Goal: Information Seeking & Learning: Obtain resource

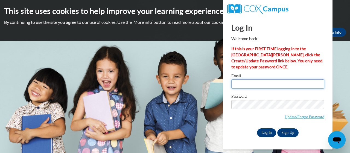
type input "cole.jeannie.q@muscogee.k12.ga.us"
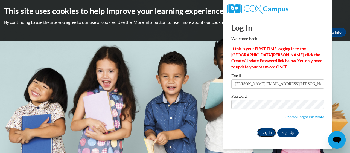
click at [263, 134] on input "Log In" at bounding box center [266, 132] width 19 height 9
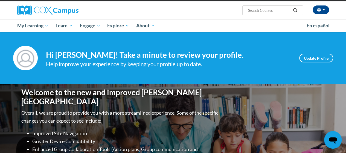
scroll to position [35, 0]
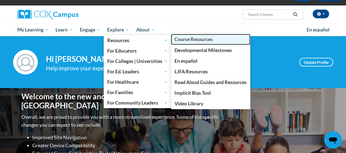
click at [182, 38] on span "Course Resources" at bounding box center [193, 39] width 38 height 6
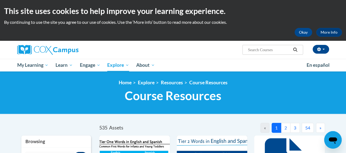
click at [254, 49] on input "Search..." at bounding box center [269, 49] width 44 height 7
type input "7 step vocabulary routines"
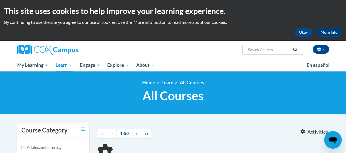
type input "7 step vocabulary routines"
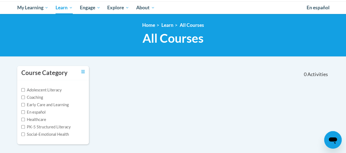
scroll to position [57, 0]
click at [22, 126] on input "PK-5 Structured Literacy" at bounding box center [23, 127] width 4 height 4
checkbox input "true"
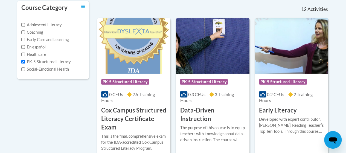
scroll to position [0, 0]
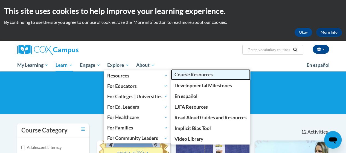
click at [184, 72] on span "Course Resources" at bounding box center [193, 75] width 38 height 6
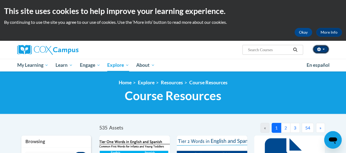
click at [324, 47] on button "button" at bounding box center [320, 49] width 16 height 9
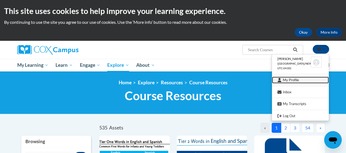
click at [298, 78] on link "My Profile" at bounding box center [300, 80] width 57 height 7
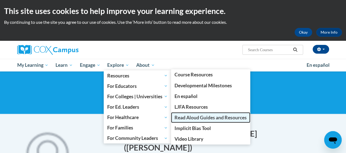
click at [193, 116] on span "Read Aloud Guides and Resources" at bounding box center [210, 117] width 72 height 6
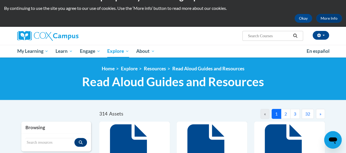
scroll to position [13, 0]
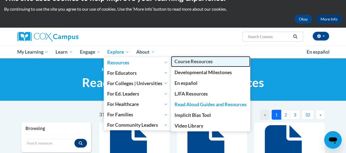
click at [181, 60] on span "Course Resources" at bounding box center [193, 61] width 38 height 6
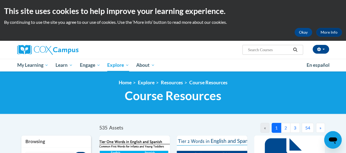
click at [249, 49] on input "Search..." at bounding box center [269, 49] width 44 height 7
type input "6 step vocabulary introductory routine"
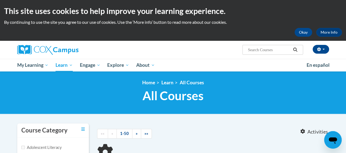
type input "6 step vocabulary introductory routine"
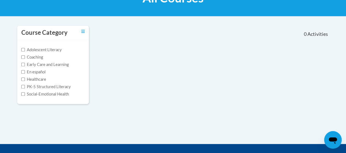
scroll to position [97, 0]
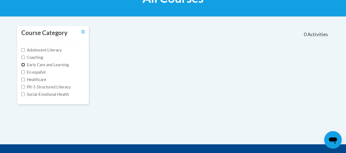
click at [23, 64] on input "Early Care and Learning" at bounding box center [23, 65] width 4 height 4
checkbox input "true"
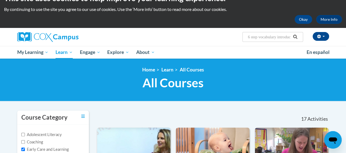
scroll to position [0, 0]
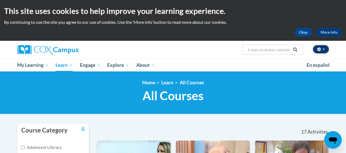
click at [323, 49] on span "button" at bounding box center [323, 49] width 2 height 1
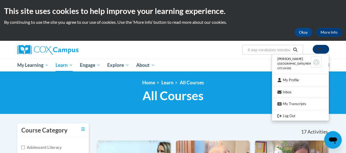
click at [323, 49] on span "button" at bounding box center [323, 49] width 2 height 1
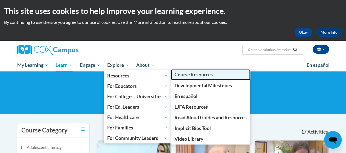
click at [193, 71] on link "Course Resources" at bounding box center [210, 74] width 79 height 11
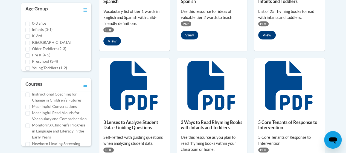
scroll to position [120, 0]
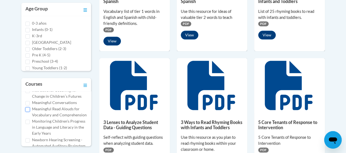
click at [27, 111] on input "Meaningful Read Alouds for Vocabulary and Comprehension" at bounding box center [27, 109] width 4 height 4
checkbox input "true"
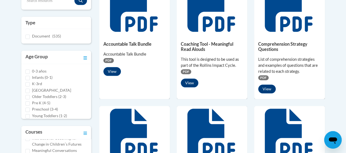
scroll to position [157, 0]
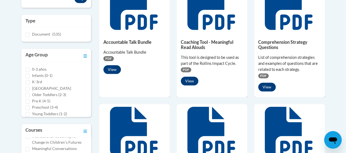
click at [105, 59] on span "PDF" at bounding box center [108, 58] width 10 height 5
click at [110, 71] on button "View" at bounding box center [111, 69] width 17 height 9
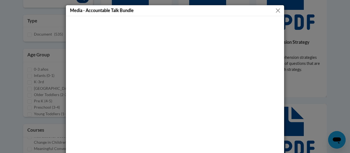
click at [275, 11] on button "Close" at bounding box center [277, 10] width 7 height 7
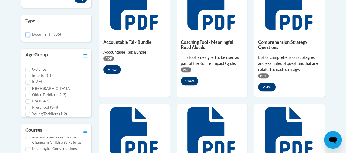
click at [28, 35] on input "Document (535)" at bounding box center [27, 35] width 4 height 4
checkbox input "true"
click at [258, 88] on button "View" at bounding box center [266, 87] width 17 height 9
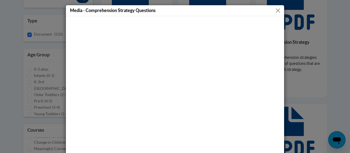
click at [275, 10] on button "Close" at bounding box center [277, 10] width 7 height 7
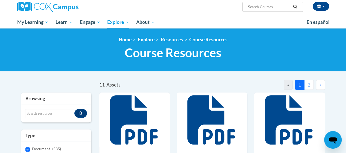
scroll to position [41, 0]
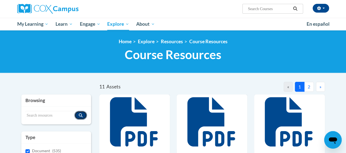
click at [79, 111] on button "Search resources" at bounding box center [80, 115] width 13 height 9
click at [81, 114] on icon "Search resources" at bounding box center [81, 115] width 4 height 4
click at [38, 107] on div "Search resources" at bounding box center [56, 115] width 70 height 17
click at [40, 114] on input "Search resources" at bounding box center [49, 115] width 49 height 9
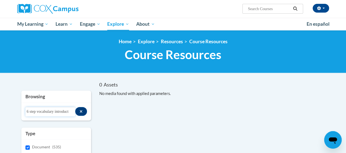
scroll to position [0, 0]
type input "6"
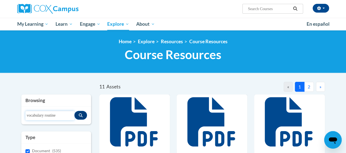
type input "vocabulary routine"
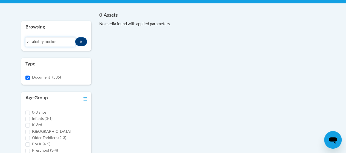
scroll to position [111, 0]
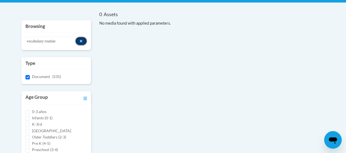
click at [80, 41] on icon "Search resources" at bounding box center [81, 41] width 2 height 2
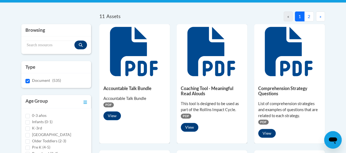
click at [307, 16] on button "2" at bounding box center [309, 16] width 10 height 10
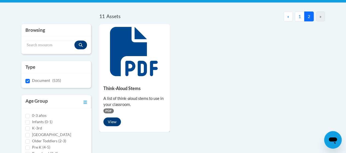
click at [299, 15] on button "1" at bounding box center [300, 16] width 10 height 10
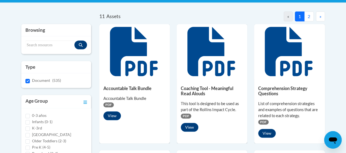
scroll to position [0, 0]
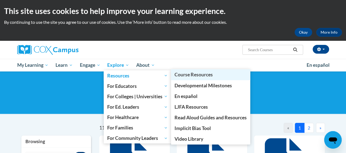
click at [190, 73] on span "Course Resources" at bounding box center [193, 75] width 38 height 6
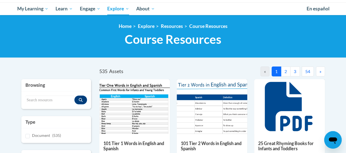
scroll to position [66, 0]
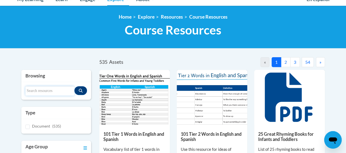
click at [29, 89] on input "Search resources" at bounding box center [49, 90] width 49 height 9
type input "vocabulary routines"
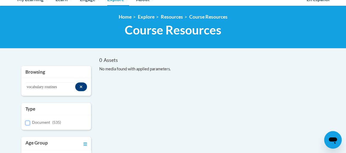
click at [28, 120] on input "Document (535)" at bounding box center [27, 122] width 4 height 4
checkbox input "true"
click at [80, 86] on icon "Search resources" at bounding box center [81, 87] width 3 height 4
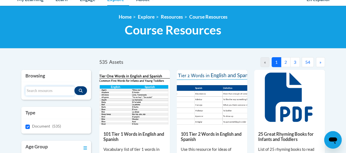
click at [45, 88] on input "Search resources" at bounding box center [49, 90] width 49 height 9
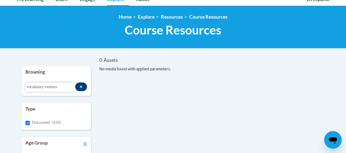
click at [61, 86] on input "vocabulary routines" at bounding box center [50, 86] width 50 height 9
type input "vocabulary"
click at [83, 85] on button "Search resources" at bounding box center [81, 86] width 12 height 9
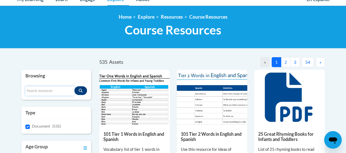
click at [46, 91] on input "Search resources" at bounding box center [49, 90] width 49 height 9
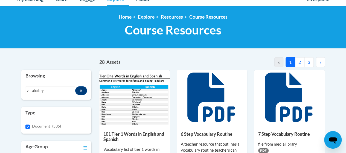
click at [213, 99] on icon at bounding box center [211, 96] width 48 height 49
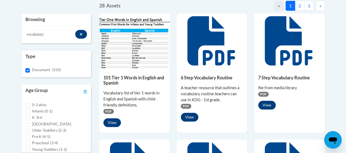
scroll to position [117, 0]
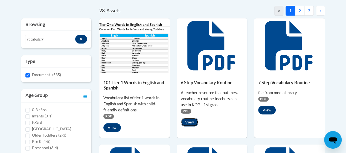
click at [187, 121] on button "View" at bounding box center [189, 121] width 17 height 9
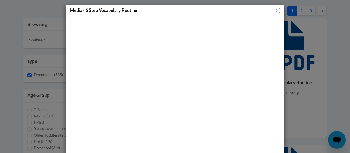
click at [275, 9] on button "Close" at bounding box center [277, 10] width 7 height 7
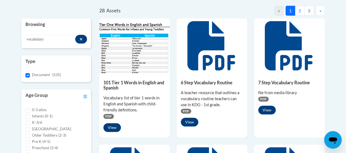
click at [184, 110] on span "PDF" at bounding box center [186, 110] width 10 height 5
click at [189, 120] on button "View" at bounding box center [189, 121] width 17 height 9
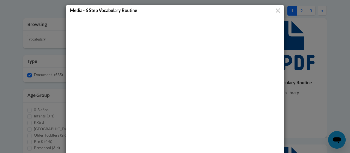
click at [274, 10] on button "Close" at bounding box center [277, 10] width 7 height 7
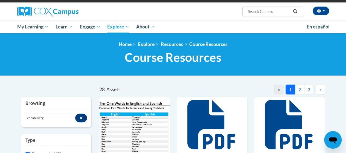
scroll to position [43, 0]
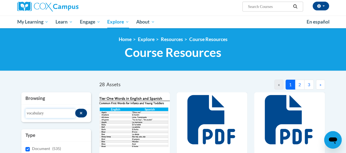
click at [47, 112] on input "vocabulary" at bounding box center [50, 112] width 50 height 9
type input "v"
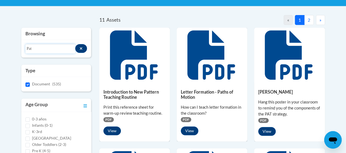
scroll to position [109, 0]
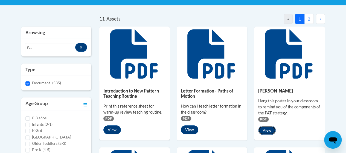
click at [267, 131] on button "View" at bounding box center [266, 130] width 17 height 9
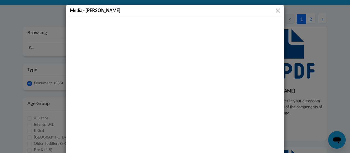
click at [275, 9] on button "Close" at bounding box center [277, 10] width 7 height 7
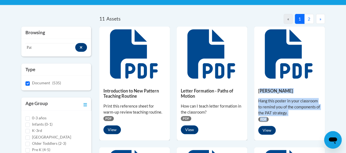
drag, startPoint x: 260, startPoint y: 88, endPoint x: 340, endPoint y: 101, distance: 81.3
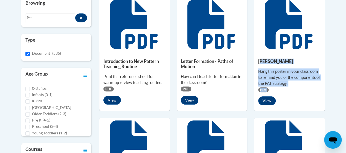
scroll to position [141, 0]
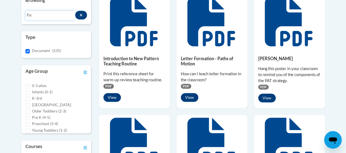
click at [32, 15] on input "Pat" at bounding box center [50, 15] width 50 height 9
type input "P"
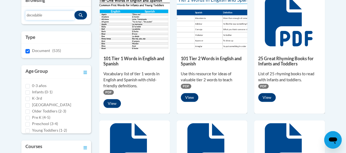
scroll to position [137, 0]
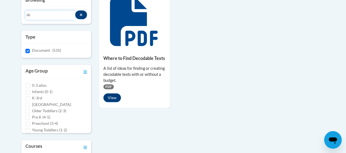
type input "d"
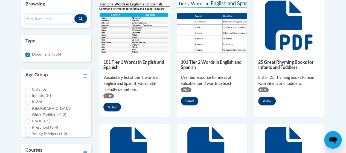
scroll to position [141, 0]
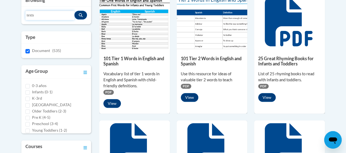
type input "texts"
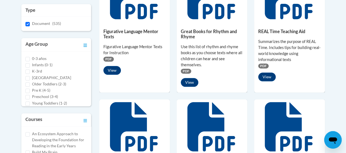
scroll to position [163, 0]
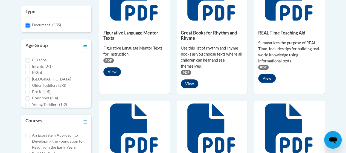
click at [28, 25] on input "Document (535)" at bounding box center [27, 25] width 4 height 4
checkbox input "false"
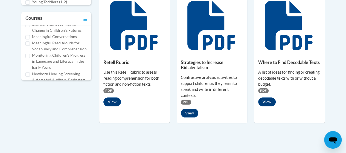
scroll to position [131, 0]
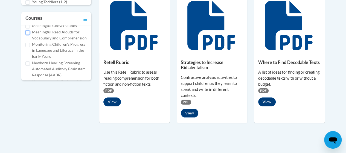
click at [28, 35] on input "Meaningful Read Alouds for Vocabulary and Comprehension" at bounding box center [27, 32] width 4 height 4
checkbox input "true"
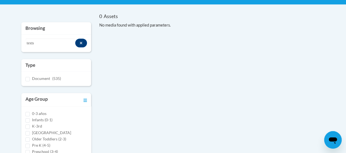
scroll to position [97, 0]
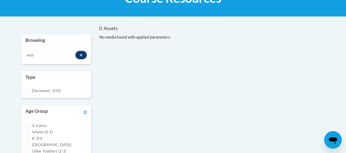
click at [81, 54] on icon "Search resources" at bounding box center [81, 55] width 2 height 2
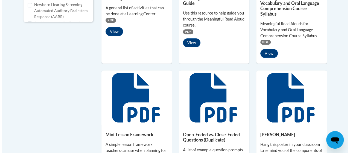
scroll to position [289, 0]
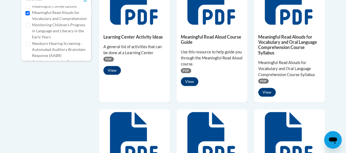
click at [186, 71] on span "PDF" at bounding box center [186, 70] width 10 height 5
click at [189, 80] on button "View" at bounding box center [189, 81] width 17 height 9
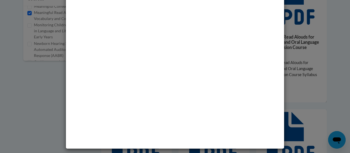
scroll to position [0, 0]
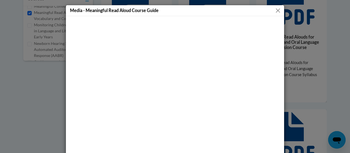
click at [276, 11] on button "Close" at bounding box center [277, 10] width 7 height 7
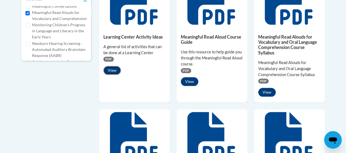
click at [109, 70] on button "View" at bounding box center [111, 70] width 17 height 9
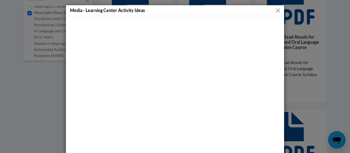
click at [276, 8] on button "Close" at bounding box center [277, 10] width 7 height 7
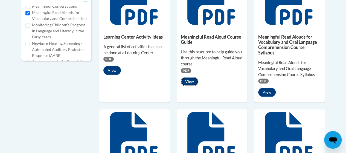
click at [186, 79] on button "View" at bounding box center [189, 81] width 17 height 9
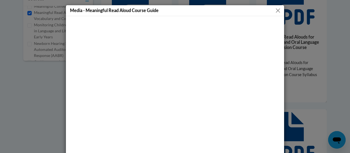
click at [275, 10] on button "Close" at bounding box center [277, 10] width 7 height 7
